Goal: Information Seeking & Learning: Learn about a topic

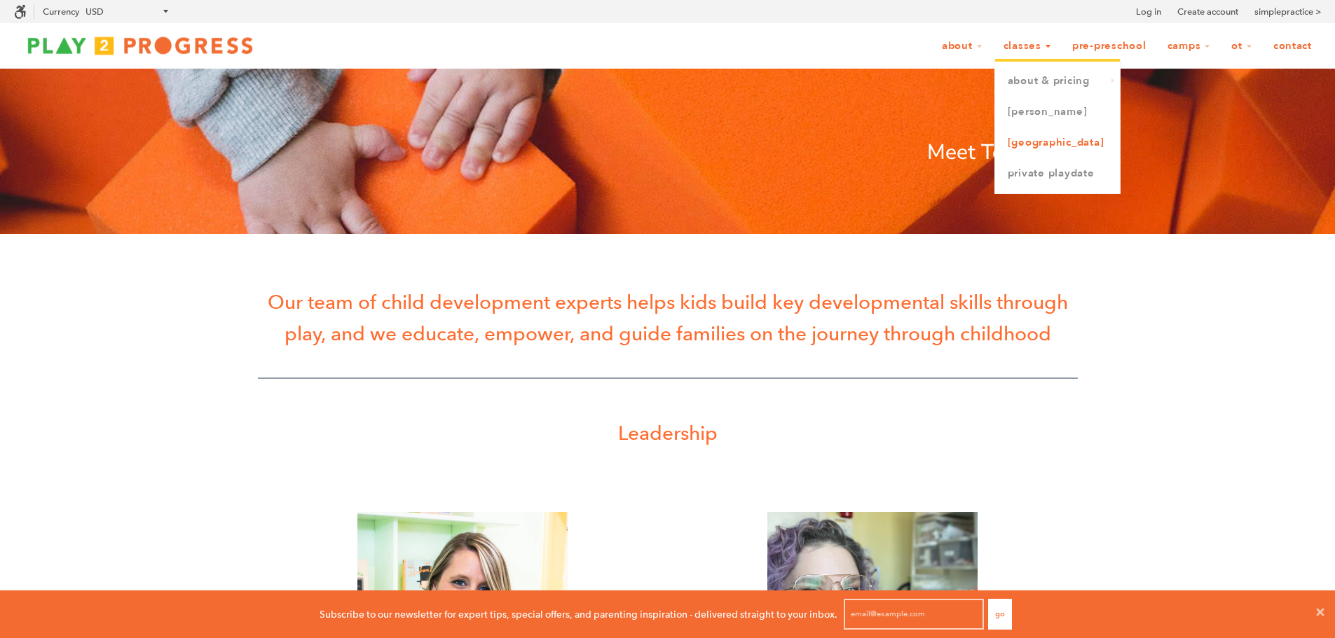
click at [1029, 143] on link "[GEOGRAPHIC_DATA]" at bounding box center [1057, 143] width 125 height 31
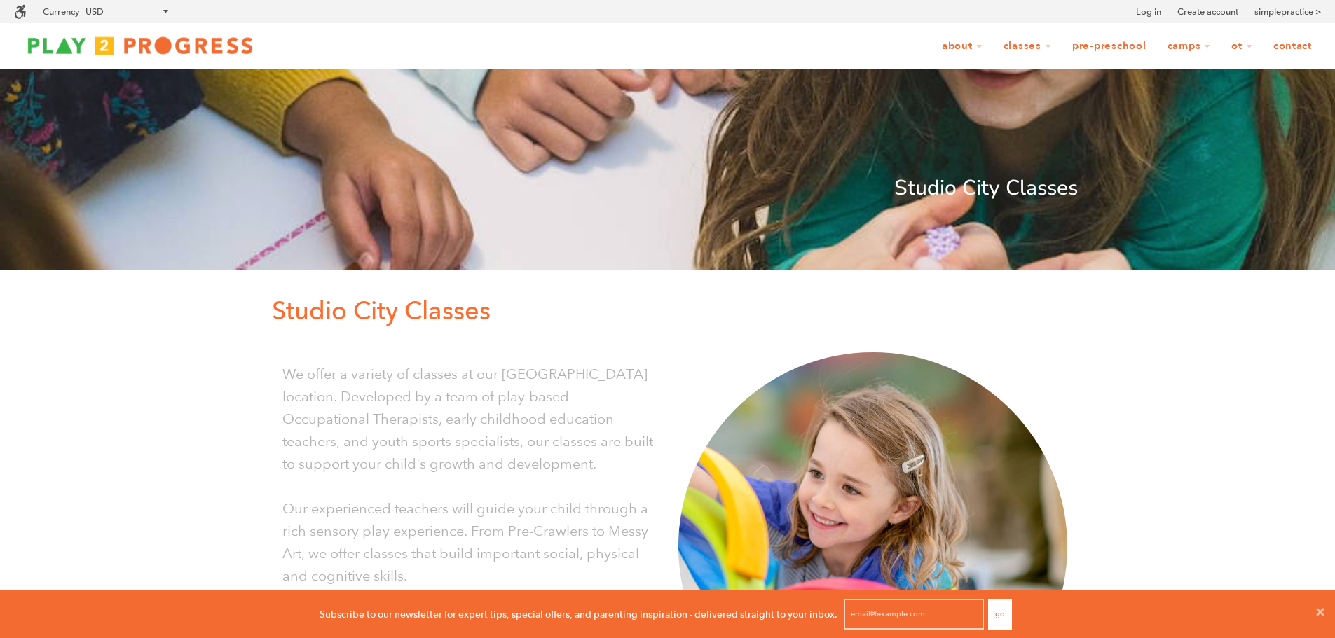
click at [1105, 46] on link "Pre-Preschool" at bounding box center [1109, 46] width 93 height 27
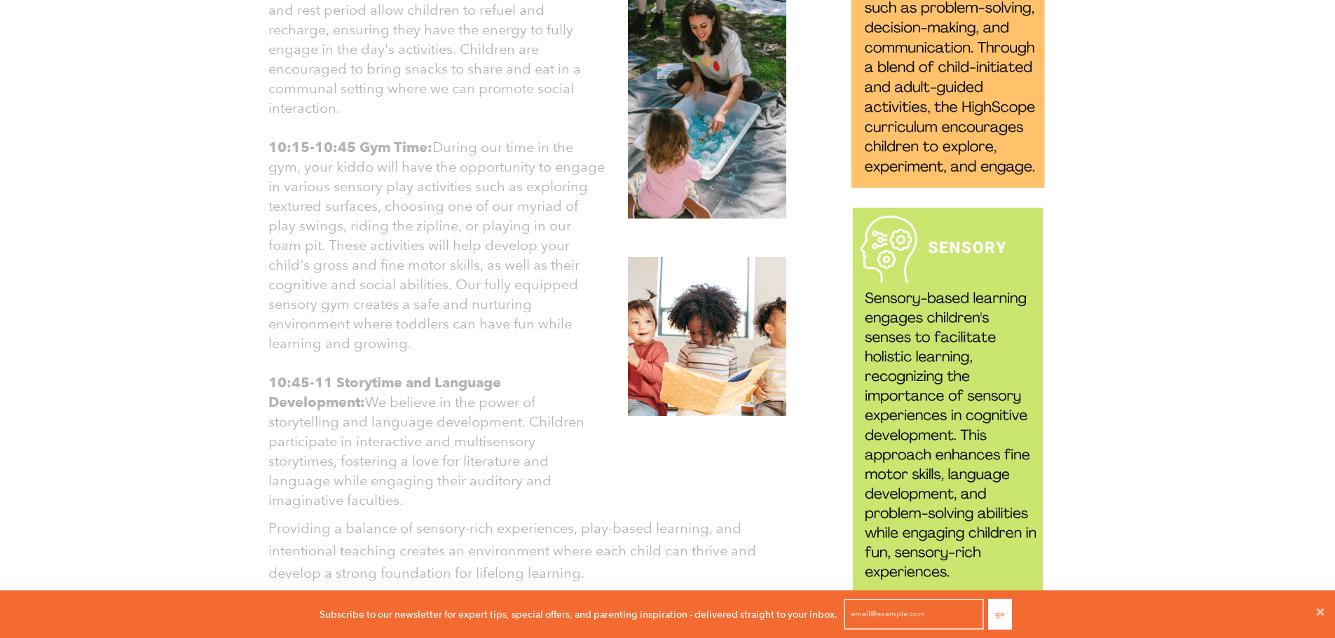
scroll to position [1402, 0]
